Goal: Information Seeking & Learning: Obtain resource

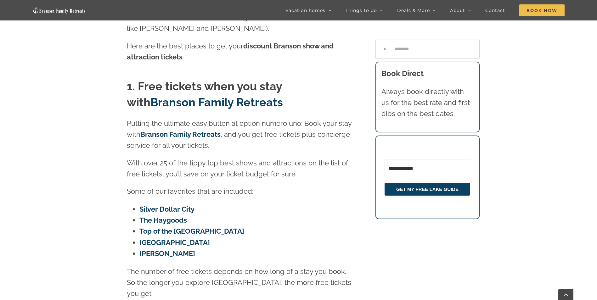
scroll to position [280, 0]
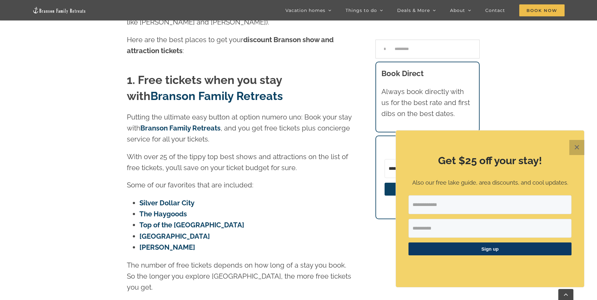
click at [577, 148] on button "✕" at bounding box center [576, 147] width 15 height 15
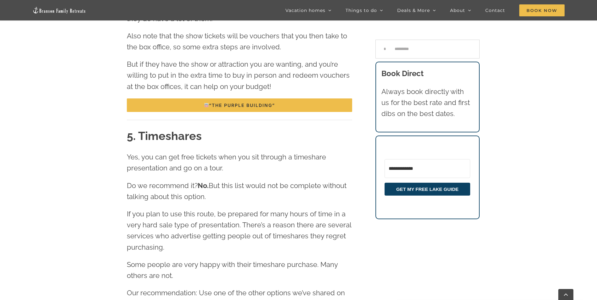
scroll to position [1129, 0]
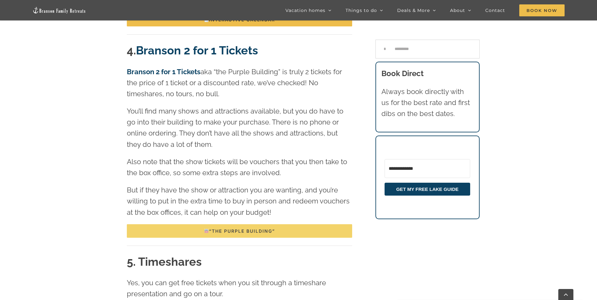
click at [221, 228] on span "“The Purple Building”" at bounding box center [239, 230] width 71 height 5
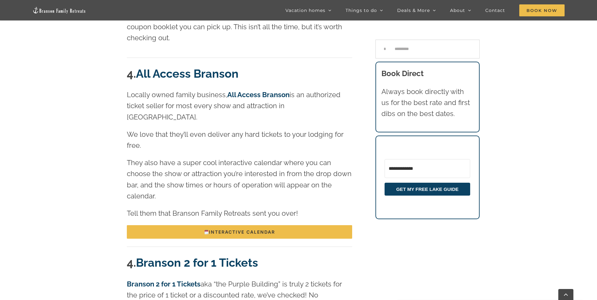
scroll to position [915, 0]
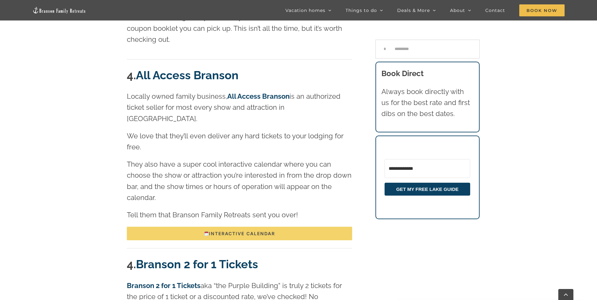
click at [251, 231] on span "Interactive calendar" at bounding box center [239, 233] width 71 height 5
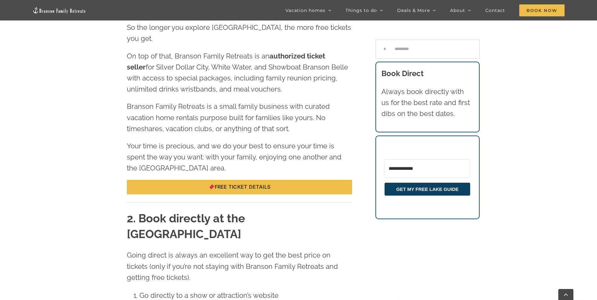
scroll to position [531, 0]
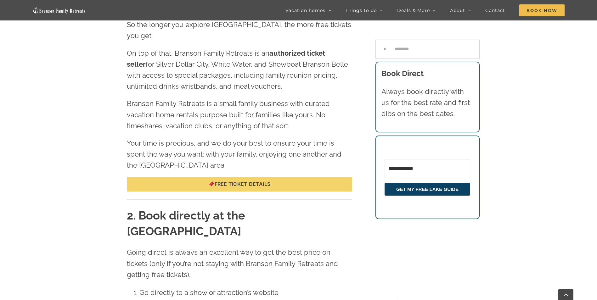
click at [263, 181] on span "Free ticket details" at bounding box center [240, 184] width 62 height 6
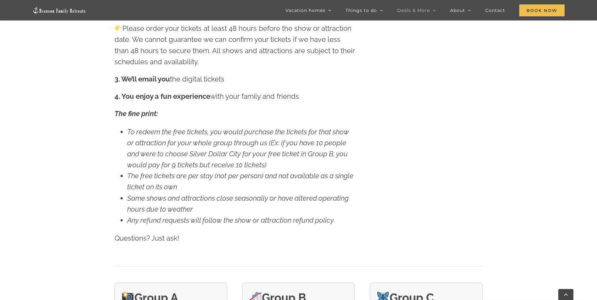
scroll to position [857, 0]
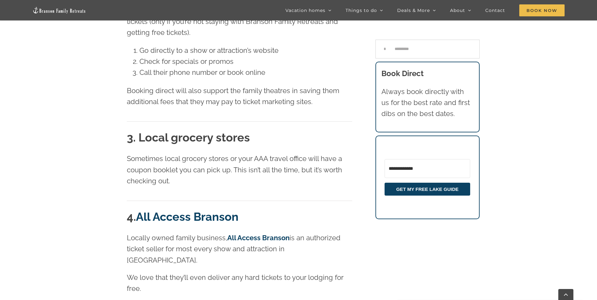
scroll to position [792, 0]
